Goal: Transaction & Acquisition: Purchase product/service

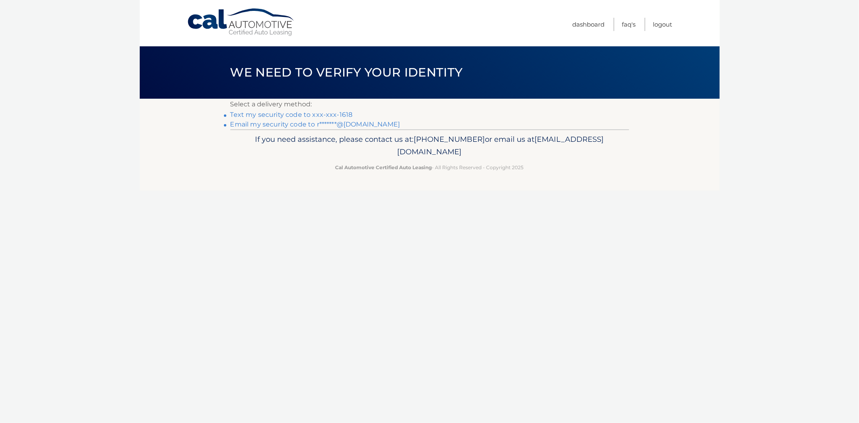
click at [282, 114] on link "Text my security code to xxx-xxx-1618" at bounding box center [291, 115] width 122 height 8
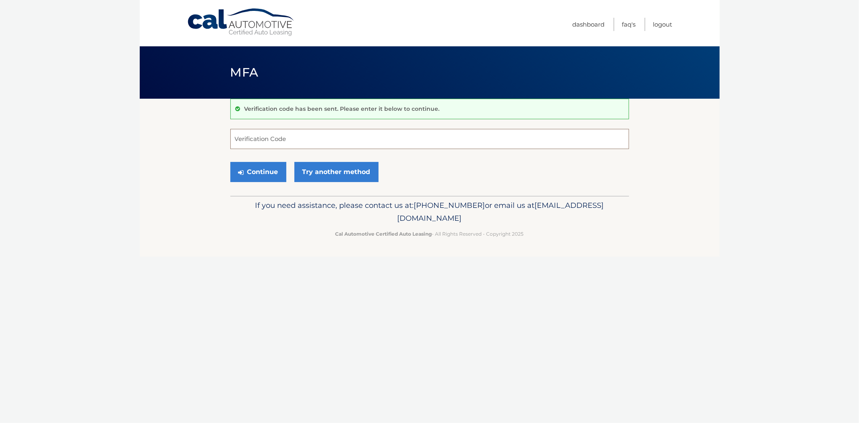
click at [271, 136] on input "Verification Code" at bounding box center [429, 139] width 399 height 20
type input "191955"
click at [264, 167] on button "Continue" at bounding box center [258, 172] width 56 height 20
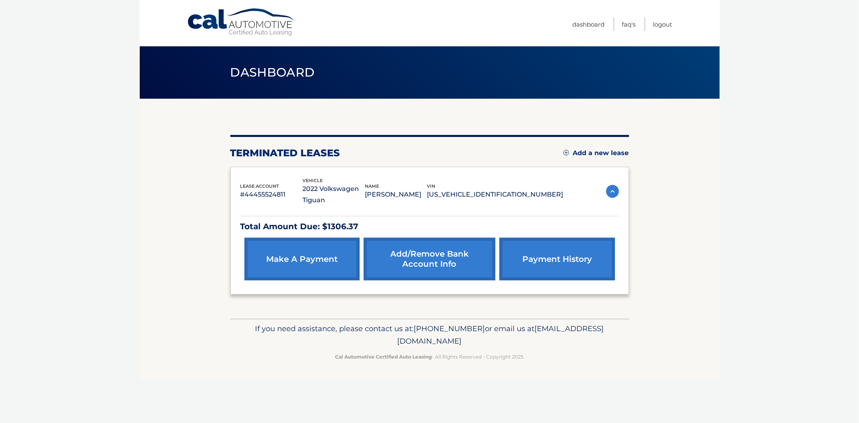
click at [304, 258] on link "make a payment" at bounding box center [301, 259] width 115 height 43
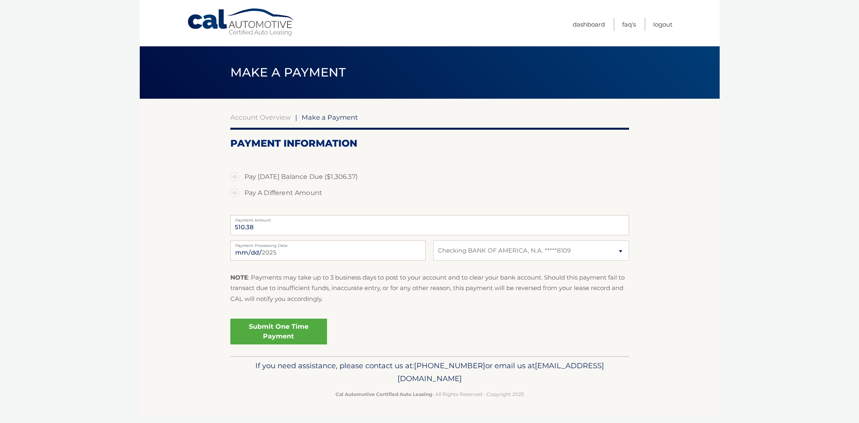
select select "MzIzYzNkZTUtZjA4MS00YmIwLThlNDEtMDhmYjhhOGUwOTli"
click at [235, 179] on label "Pay Today's Balance Due ($1,306.37)" at bounding box center [429, 177] width 399 height 16
click at [235, 179] on input "Pay Today's Balance Due ($1,306.37)" at bounding box center [238, 175] width 8 height 13
radio input "true"
type input "1306.37"
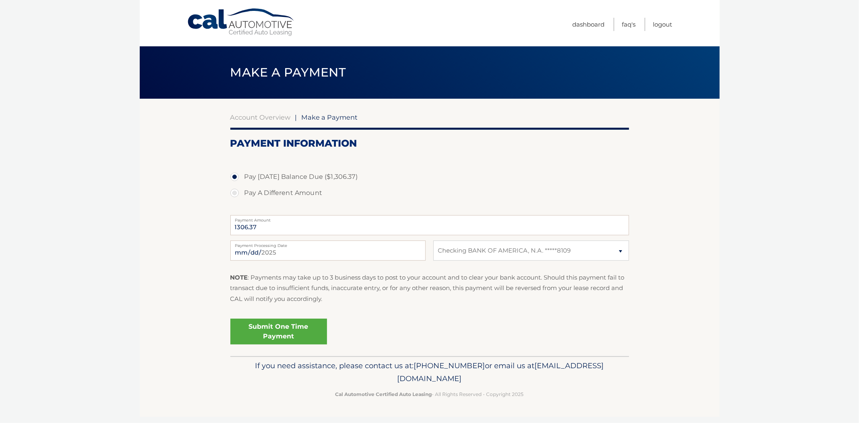
click at [236, 190] on label "Pay A Different Amount" at bounding box center [429, 193] width 399 height 16
click at [236, 190] on input "Pay A Different Amount" at bounding box center [238, 191] width 8 height 13
radio input "true"
click at [500, 262] on div "2025-09-24 Payment Processing Date This payment is scheduled after your grace p…" at bounding box center [429, 254] width 399 height 29
click at [485, 248] on select "Select Bank Account Checking BANK OF AMERICA, N.A. *****8109" at bounding box center [530, 250] width 195 height 20
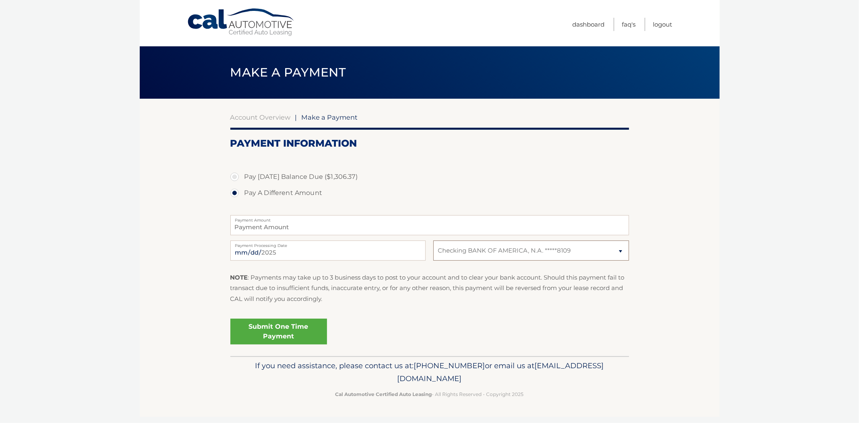
click at [485, 248] on select "Select Bank Account Checking BANK OF AMERICA, N.A. *****8109" at bounding box center [530, 250] width 195 height 20
click at [267, 224] on input "Payment Amount" at bounding box center [429, 225] width 399 height 20
click at [234, 181] on label "Pay Today's Balance Due ($1,306.37)" at bounding box center [429, 177] width 399 height 16
click at [234, 181] on input "Pay Today's Balance Due ($1,306.37)" at bounding box center [238, 175] width 8 height 13
radio input "true"
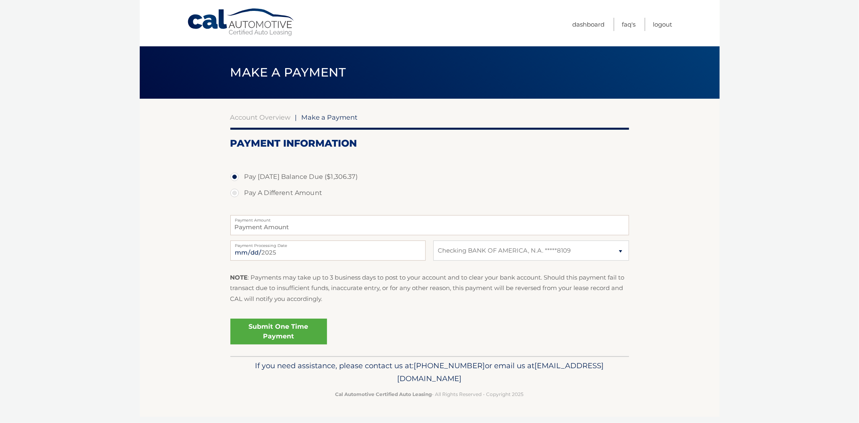
type input "1306.37"
click at [279, 253] on input "2025-09-24" at bounding box center [327, 250] width 195 height 20
click at [458, 258] on select "Select Bank Account Checking BANK OF AMERICA, N.A. *****8109" at bounding box center [530, 250] width 195 height 20
click at [388, 308] on div "NOTE : Payments may take up to 3 business days to post to your account and to c…" at bounding box center [429, 291] width 399 height 38
click at [269, 253] on input "2025-10-03" at bounding box center [327, 250] width 195 height 20
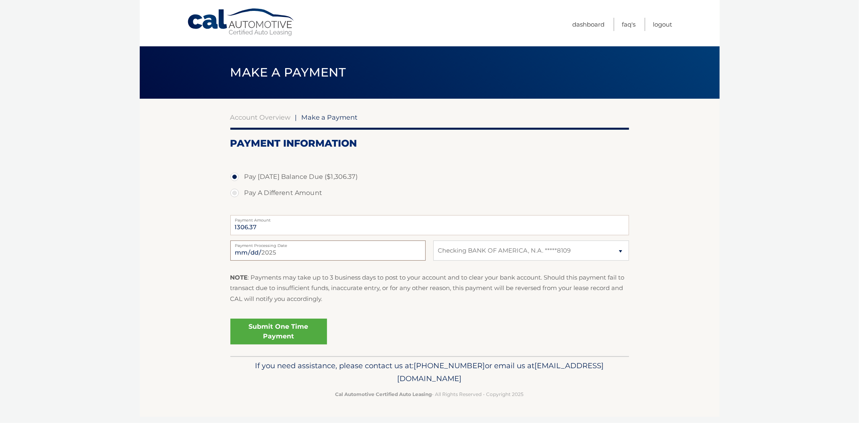
type input "2025-09-26"
click at [298, 336] on link "Submit One Time Payment" at bounding box center [278, 331] width 97 height 26
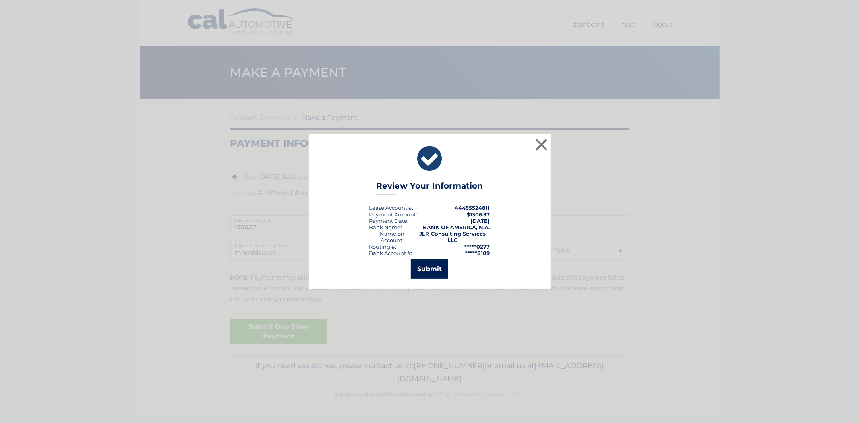
click at [432, 270] on button "Submit" at bounding box center [429, 268] width 37 height 19
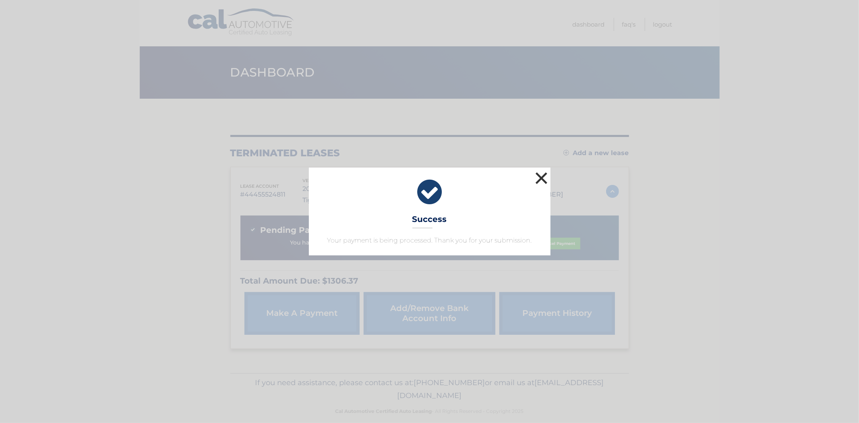
click at [539, 178] on button "×" at bounding box center [541, 178] width 16 height 16
